Goal: Task Accomplishment & Management: Use online tool/utility

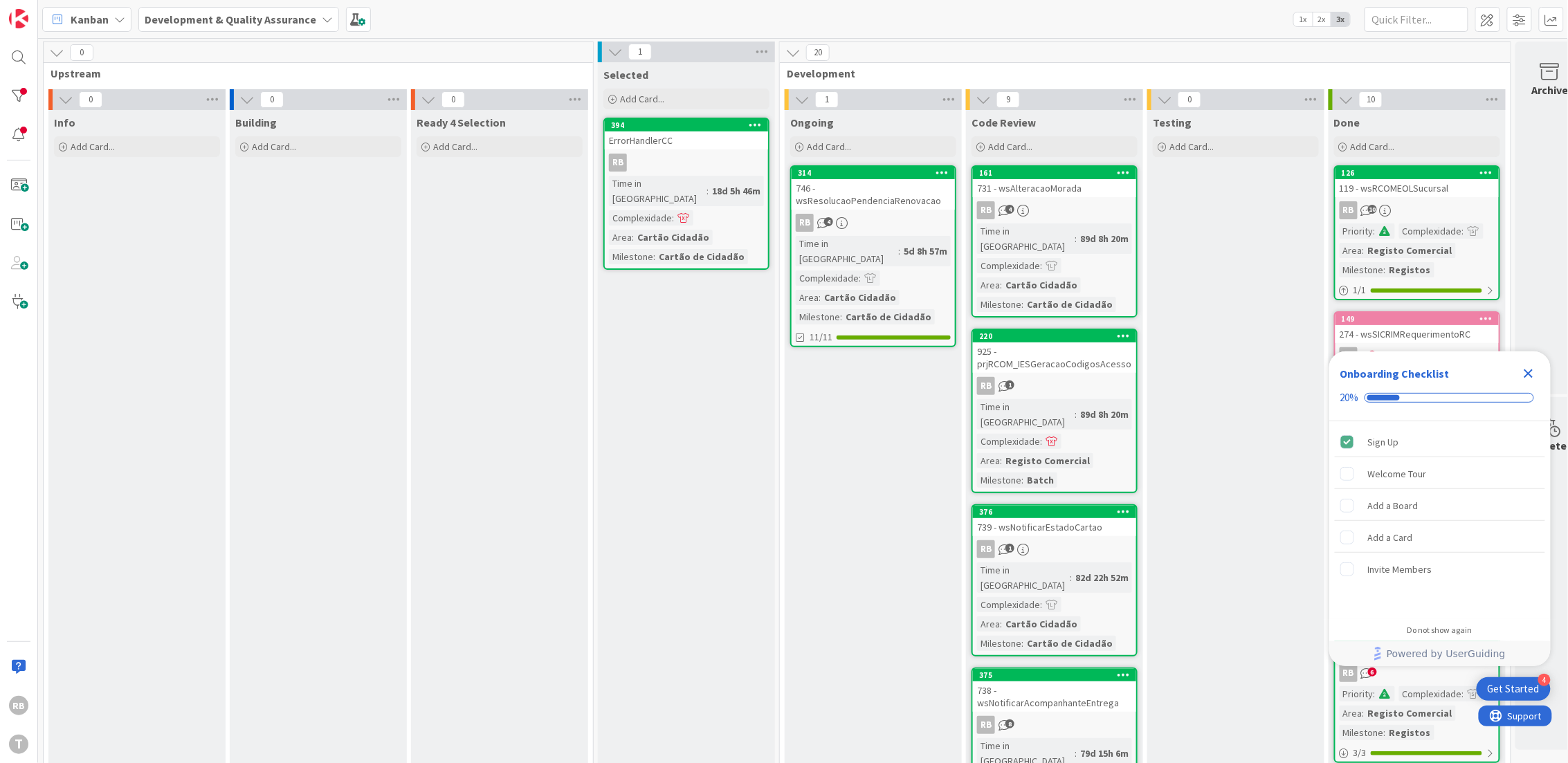
click at [863, 219] on div "RB 4" at bounding box center [873, 222] width 164 height 18
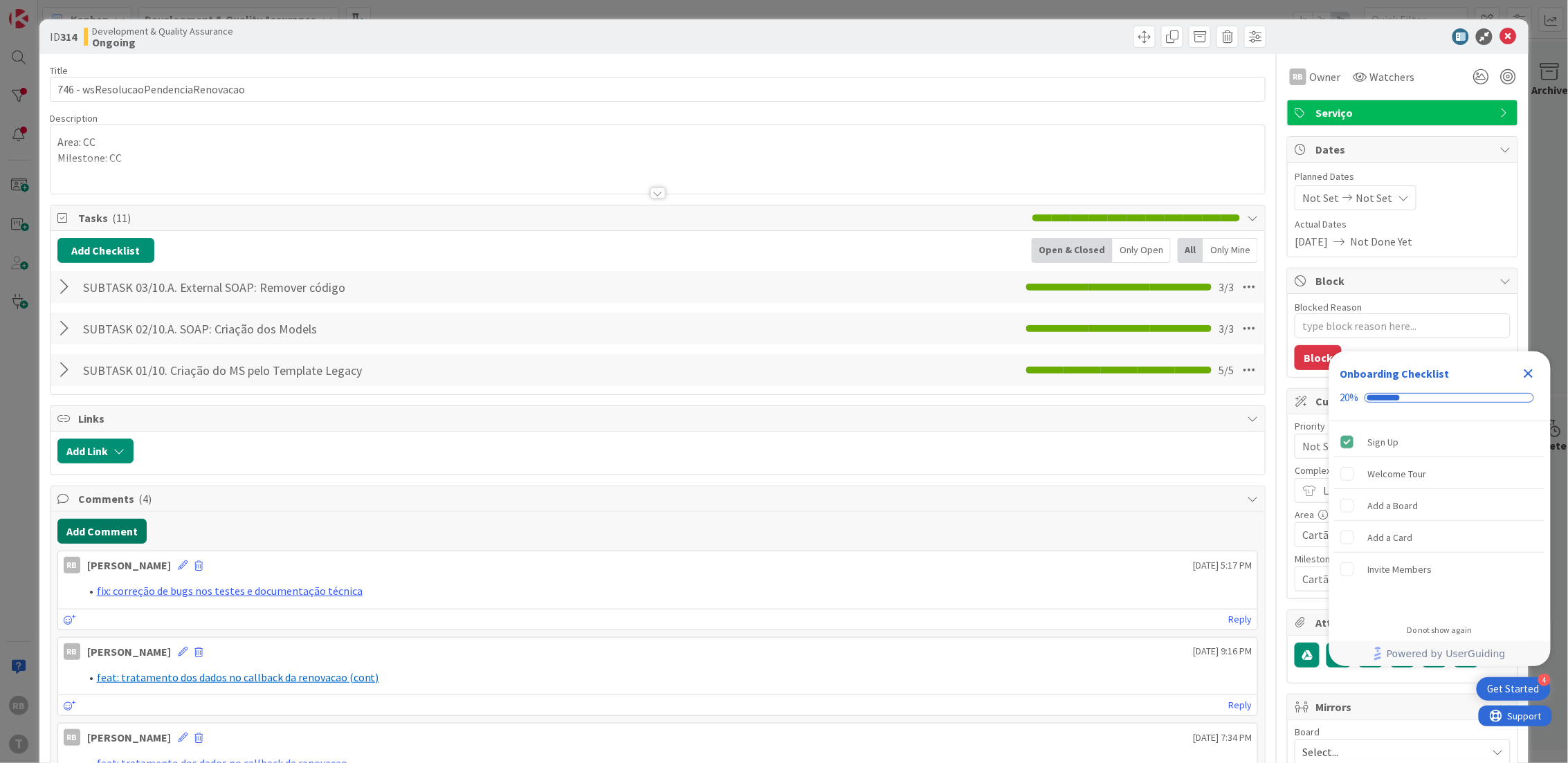
type textarea "x"
click at [112, 538] on button "Add Comment" at bounding box center [102, 532] width 89 height 25
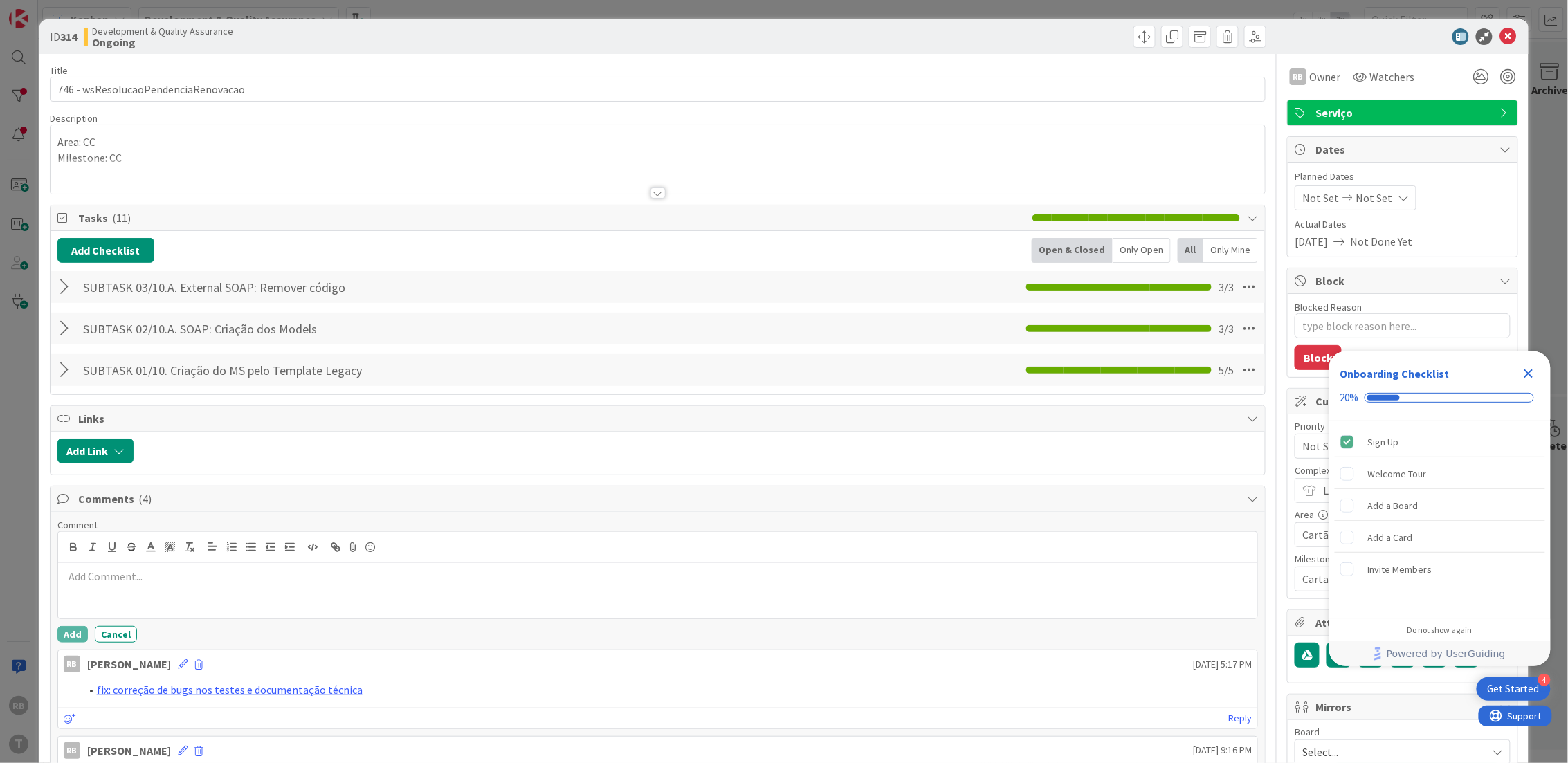
click at [138, 589] on div at bounding box center [658, 590] width 1200 height 55
drag, startPoint x: 192, startPoint y: 584, endPoint x: 45, endPoint y: 572, distance: 147.5
click at [45, 572] on div "ID 314 Development & Quality Assurance Ongoing Title 35 / 128 746 - wsResolucao…" at bounding box center [784, 564] width 1490 height 1091
click at [151, 551] on icon at bounding box center [150, 547] width 13 height 13
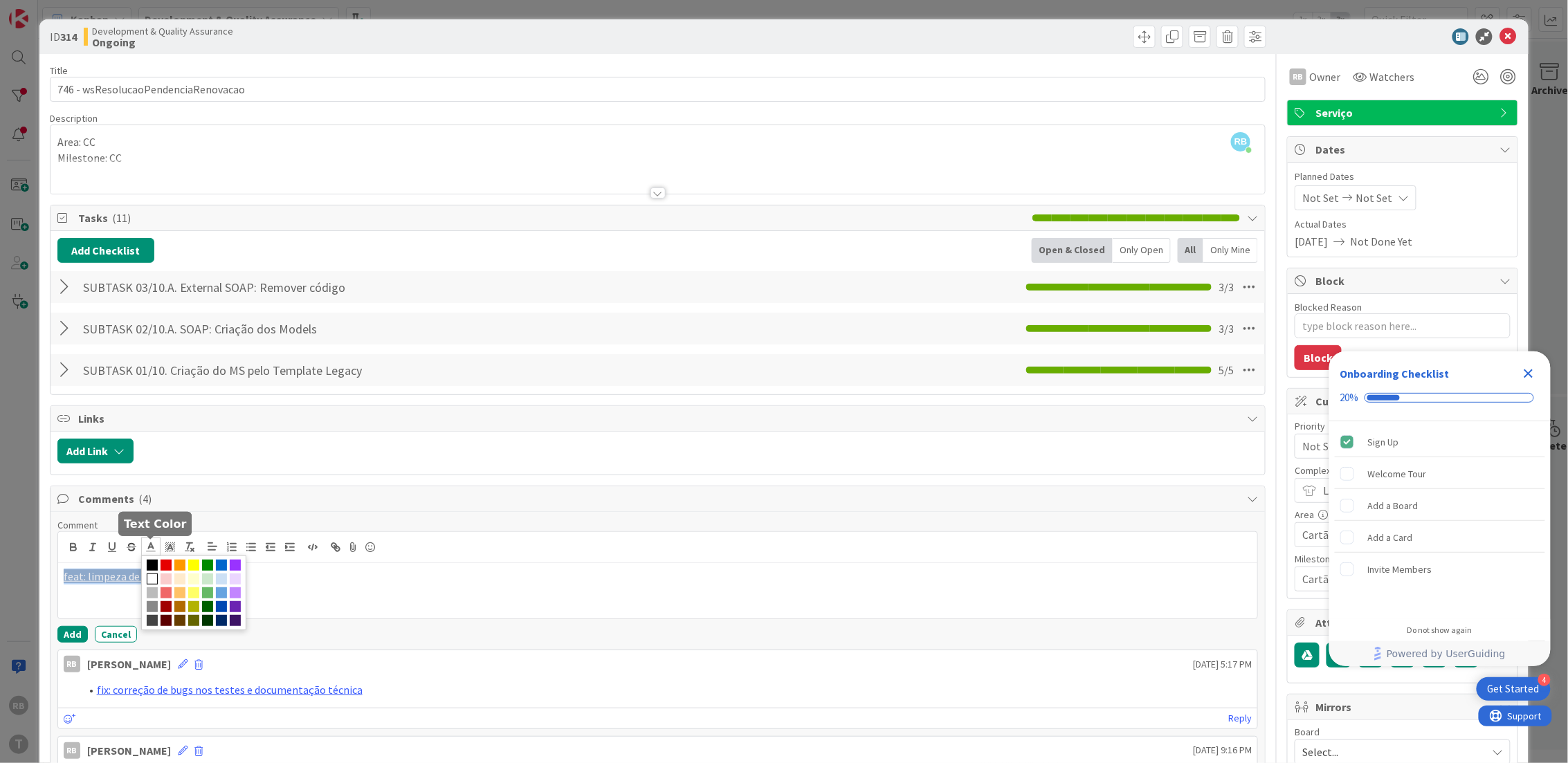
click at [158, 578] on span at bounding box center [152, 579] width 11 height 11
click at [148, 544] on icon at bounding box center [150, 547] width 13 height 13
click at [221, 566] on span at bounding box center [221, 564] width 11 height 11
click at [261, 589] on div "feat: limpeza de código" at bounding box center [658, 590] width 1200 height 55
drag, startPoint x: 198, startPoint y: 587, endPoint x: 28, endPoint y: 574, distance: 170.5
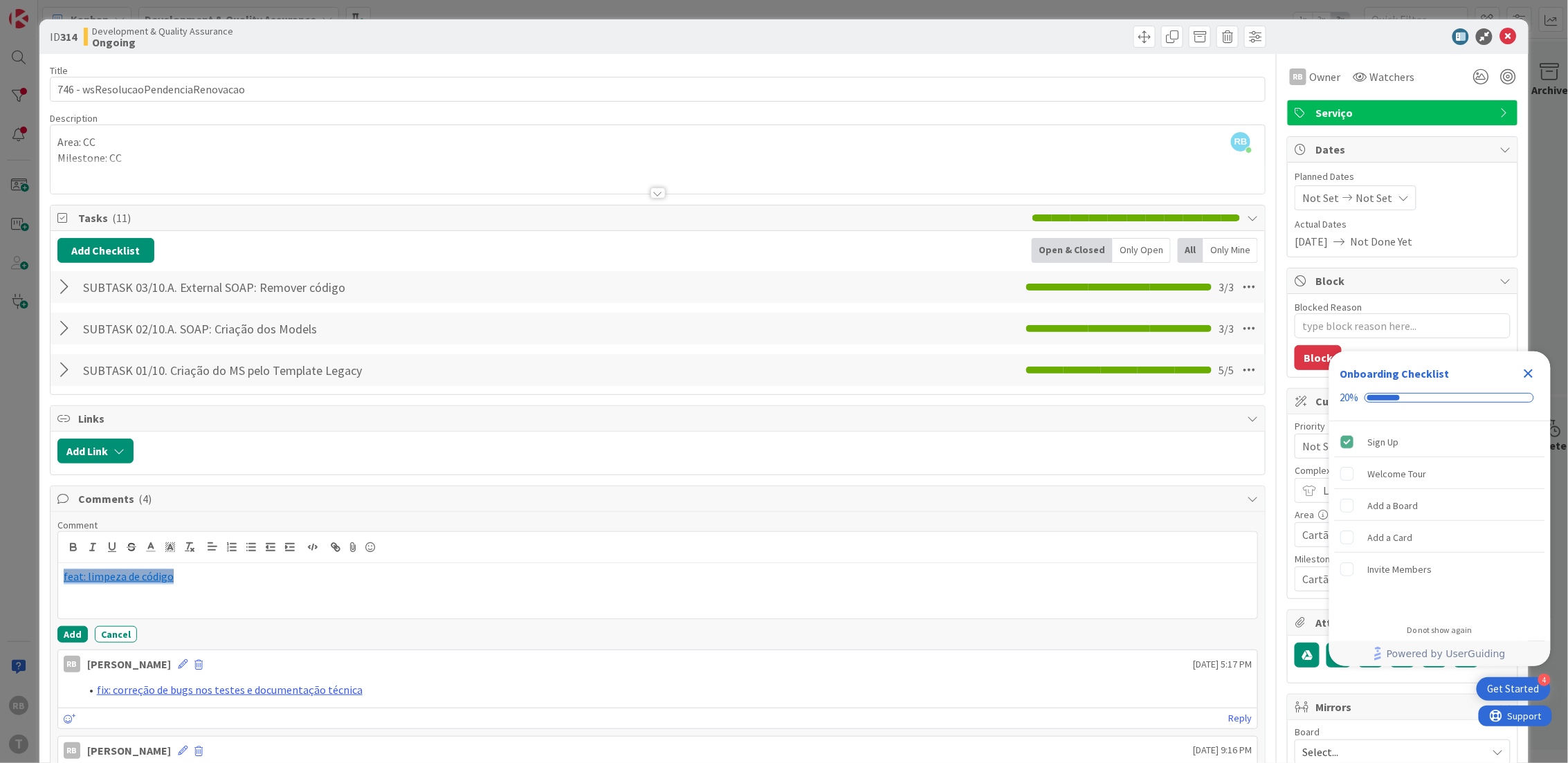
click at [28, 574] on div "ID 314 Development & Quality Assurance Ongoing Title 35 / 128 746 - wsResolucao…" at bounding box center [784, 382] width 1568 height 763
click at [170, 548] on polyline at bounding box center [170, 547] width 5 height 6
click at [177, 579] on span at bounding box center [171, 579] width 11 height 11
click at [326, 596] on div "feat: limpeza de código" at bounding box center [658, 590] width 1200 height 55
click at [202, 576] on p "feat: limpeza de código" at bounding box center [658, 576] width 1189 height 16
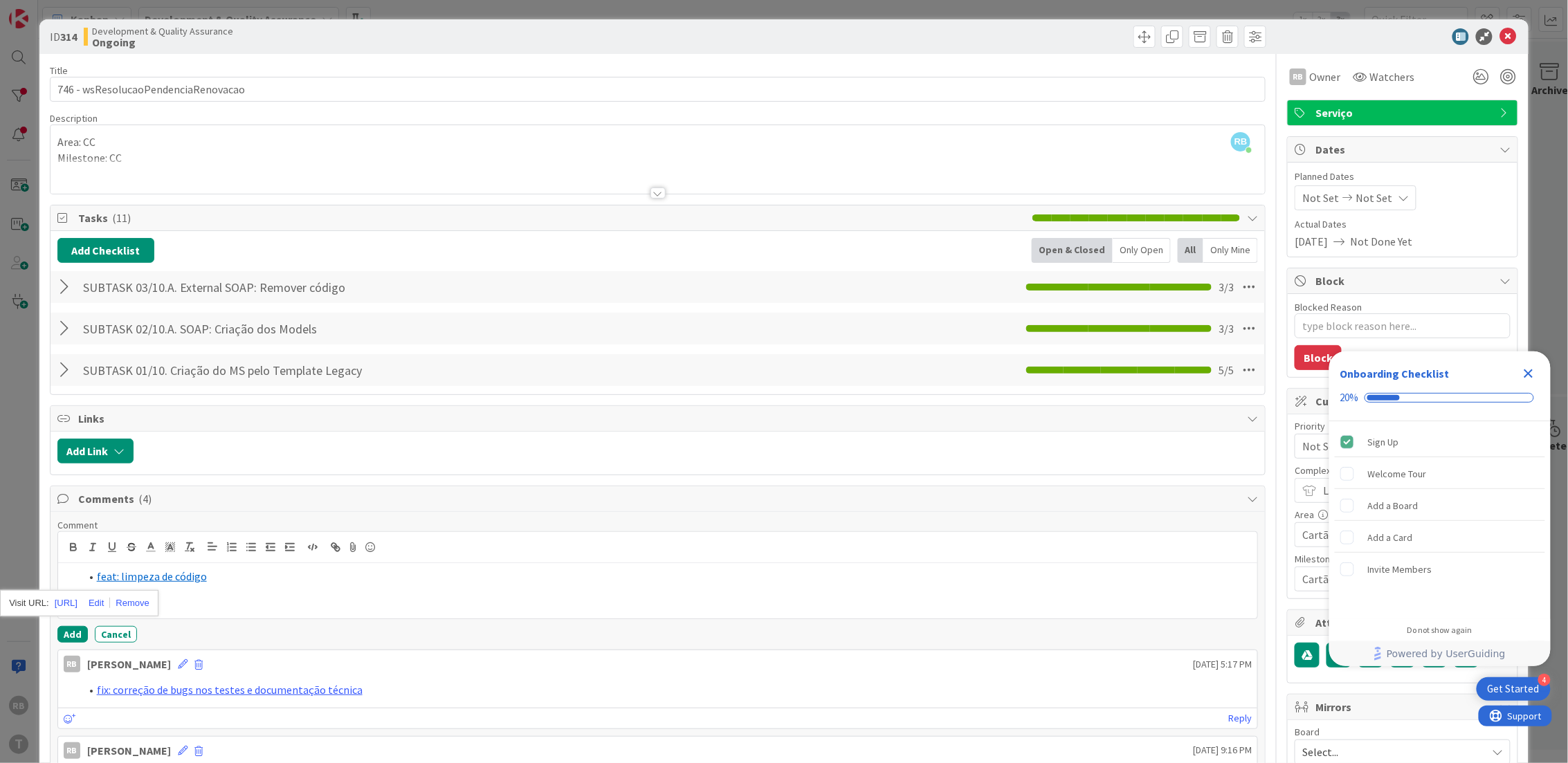
click at [310, 599] on div "feat: limpeza de código" at bounding box center [658, 590] width 1200 height 55
click at [70, 634] on button "Add" at bounding box center [72, 634] width 30 height 17
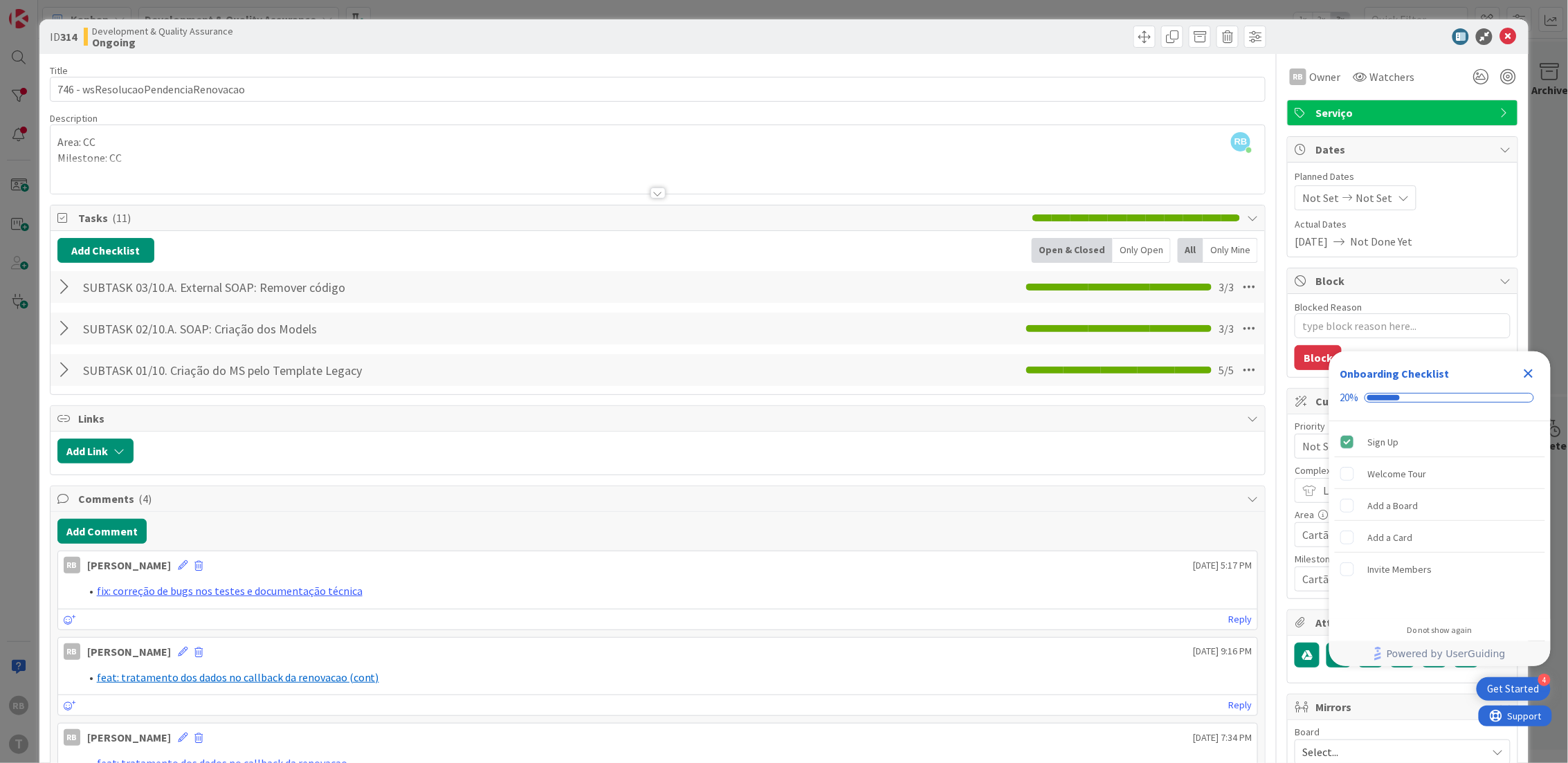
type textarea "x"
click at [1499, 35] on icon at bounding box center [1508, 37] width 17 height 17
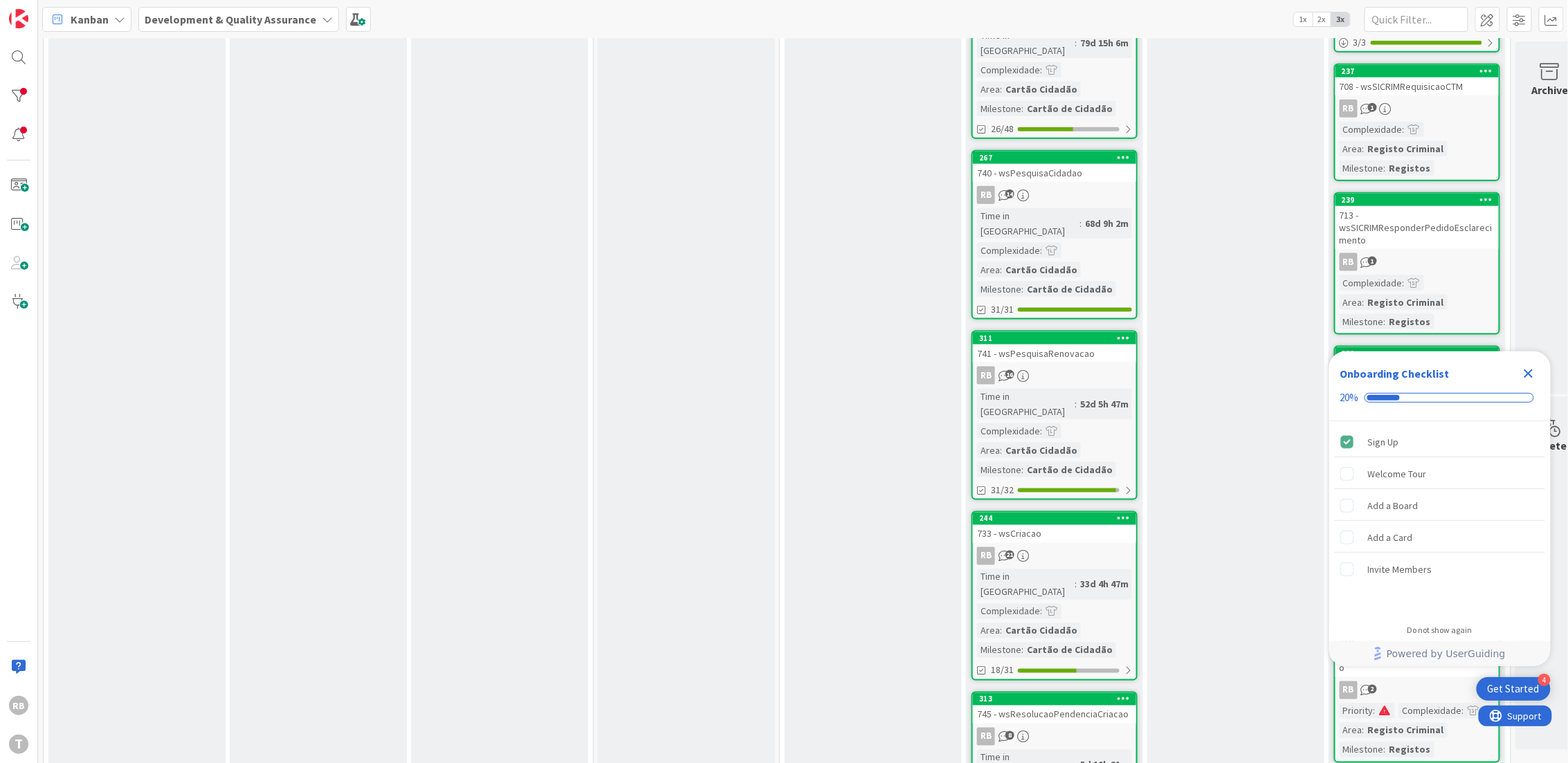
scroll to position [863, 0]
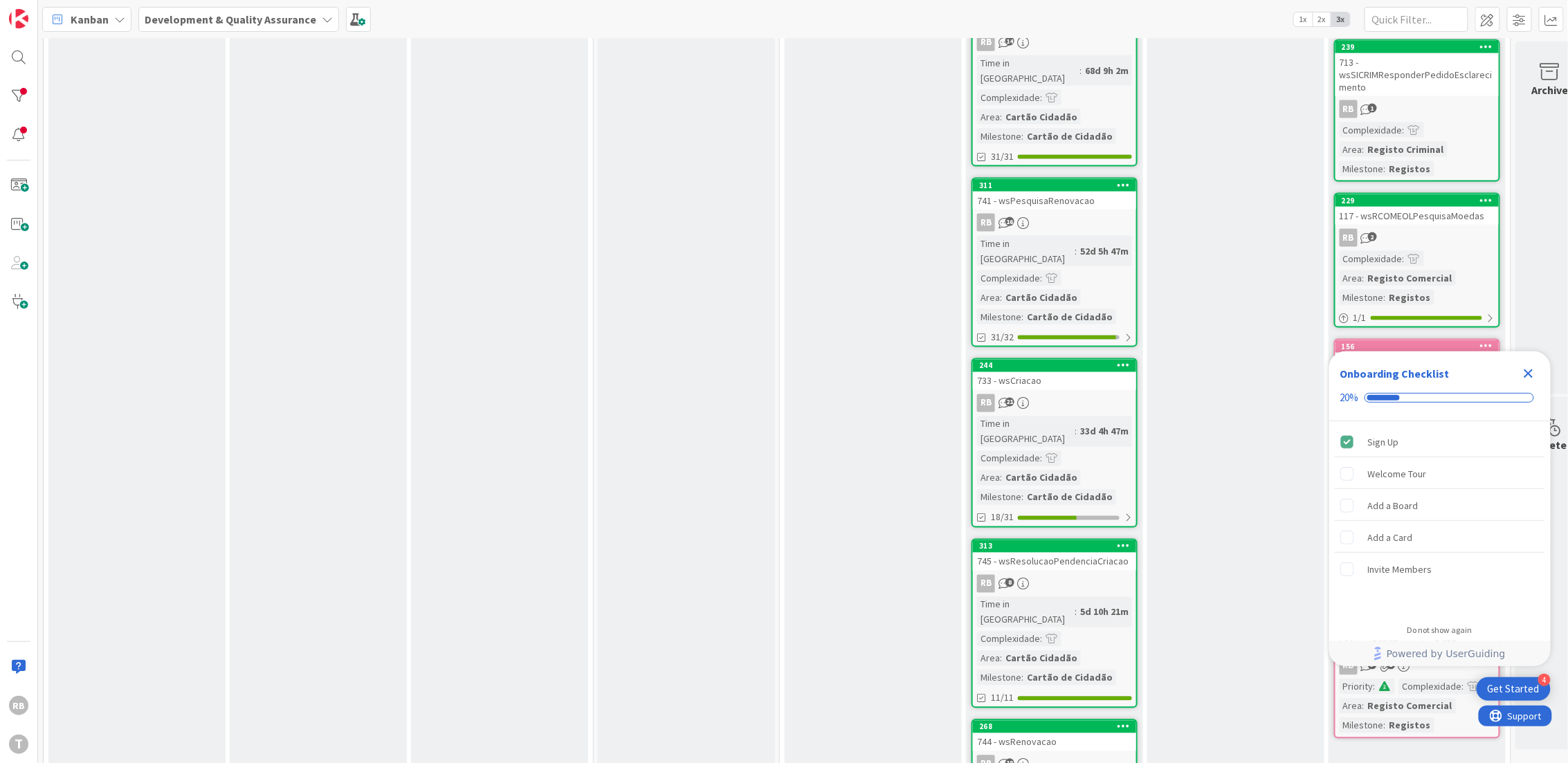
click at [1527, 374] on icon "Close Checklist" at bounding box center [1529, 373] width 9 height 9
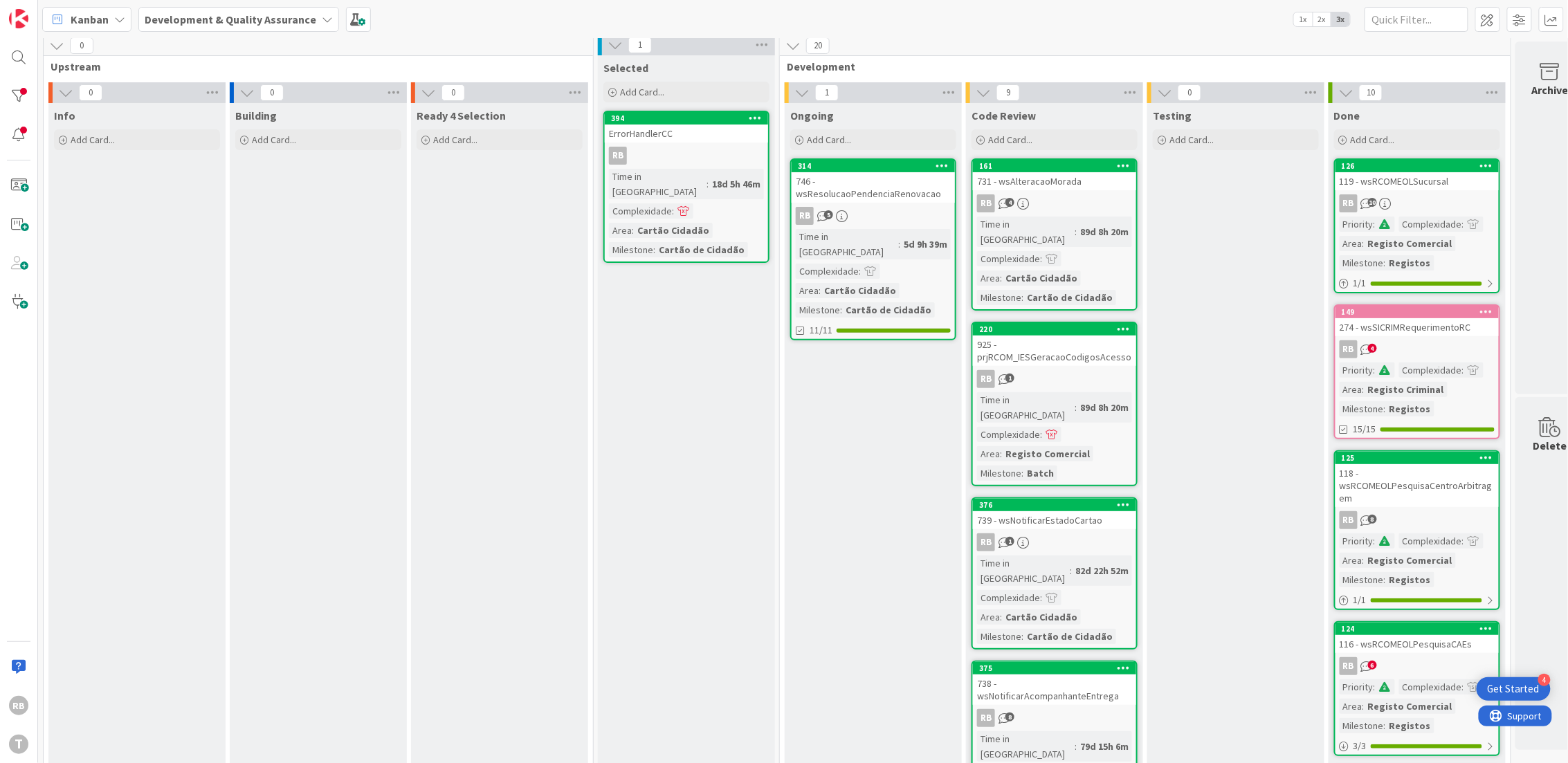
scroll to position [0, 0]
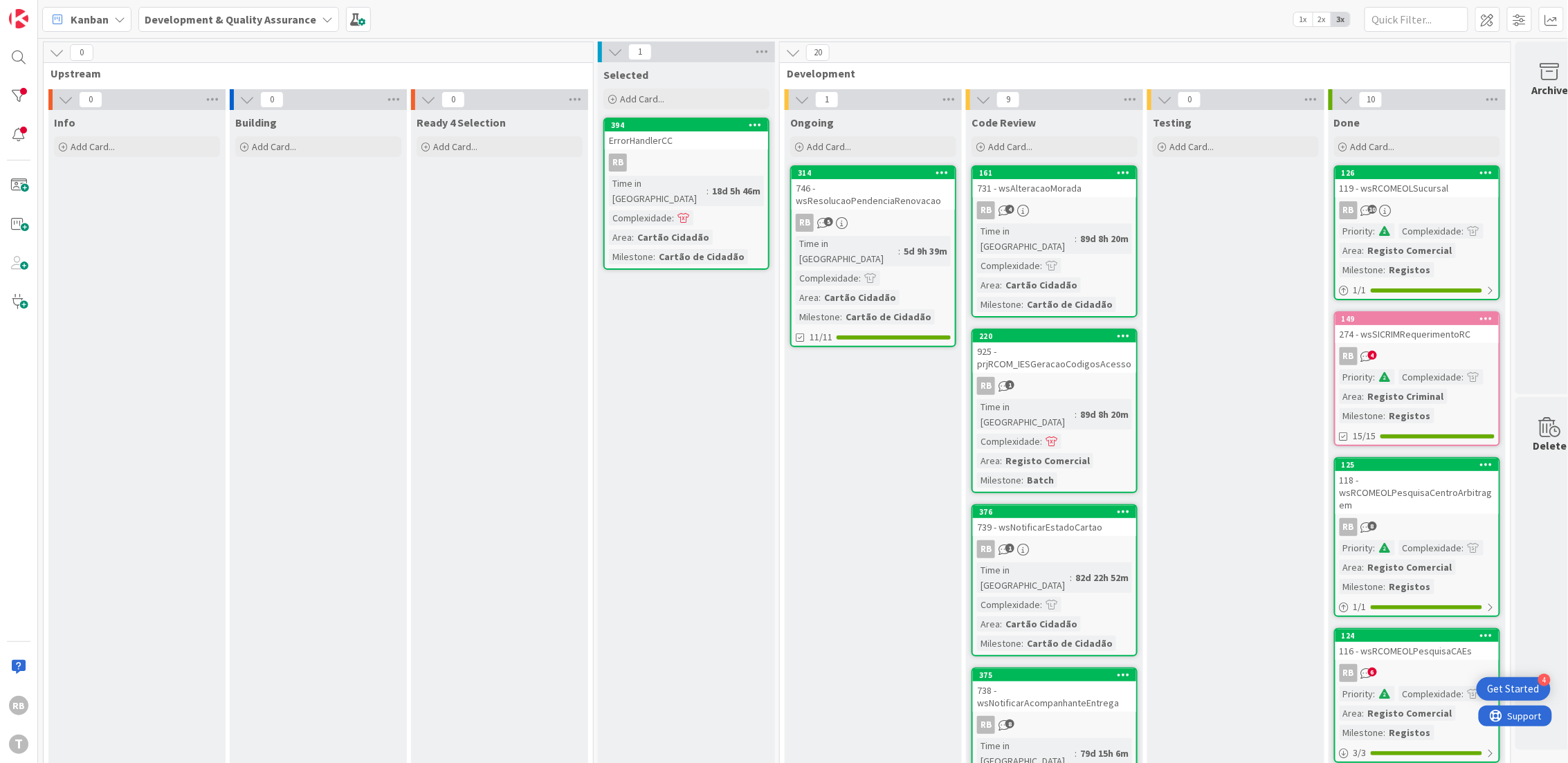
click at [11, 91] on div at bounding box center [18, 96] width 28 height 28
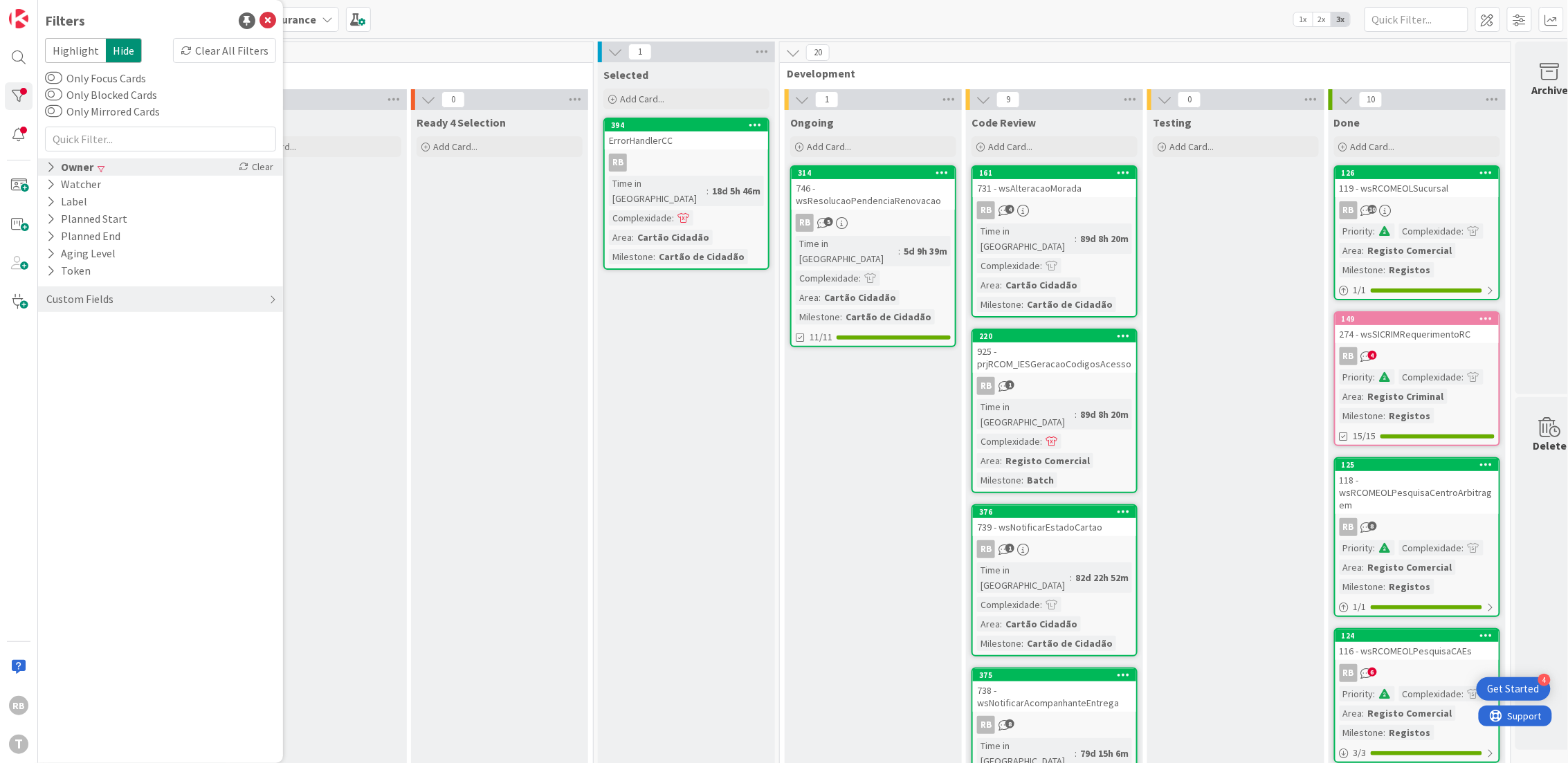
click at [53, 165] on icon at bounding box center [50, 167] width 9 height 12
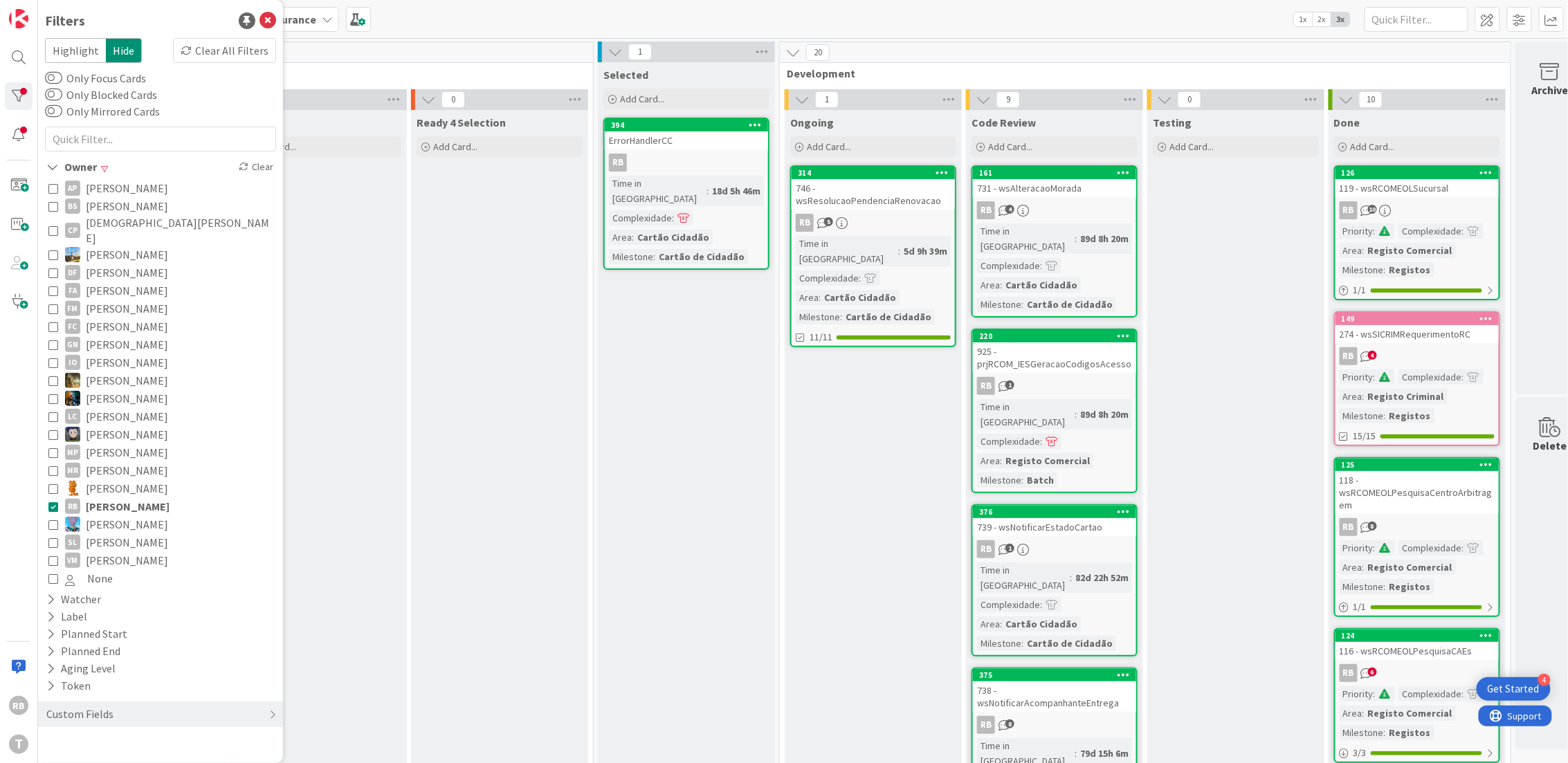
click at [51, 501] on icon at bounding box center [54, 506] width 10 height 10
